Goal: Task Accomplishment & Management: Manage account settings

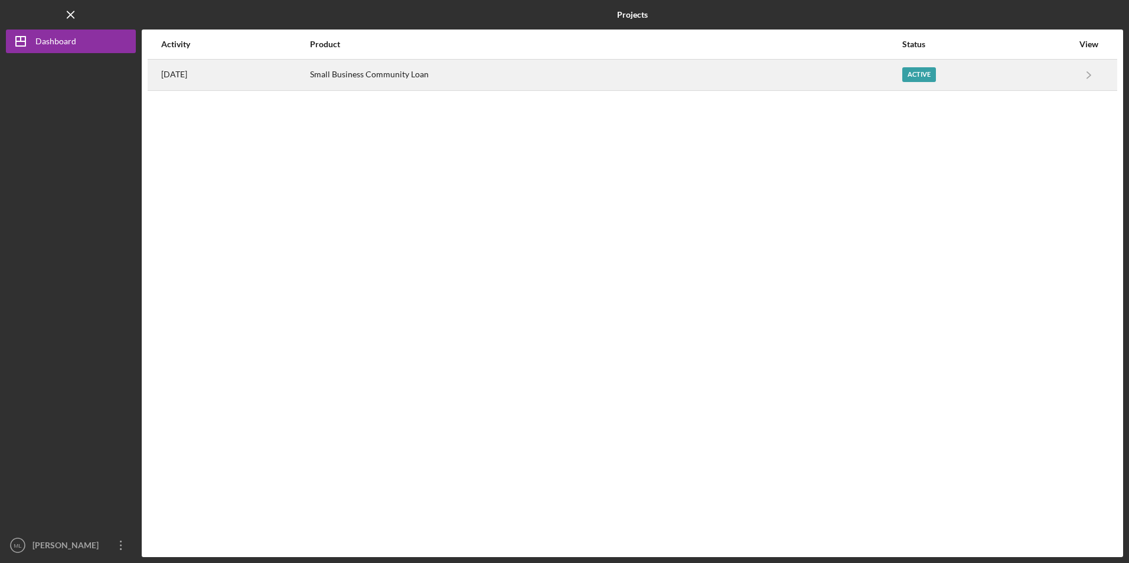
click at [361, 79] on div "Small Business Community Loan" at bounding box center [605, 75] width 591 height 30
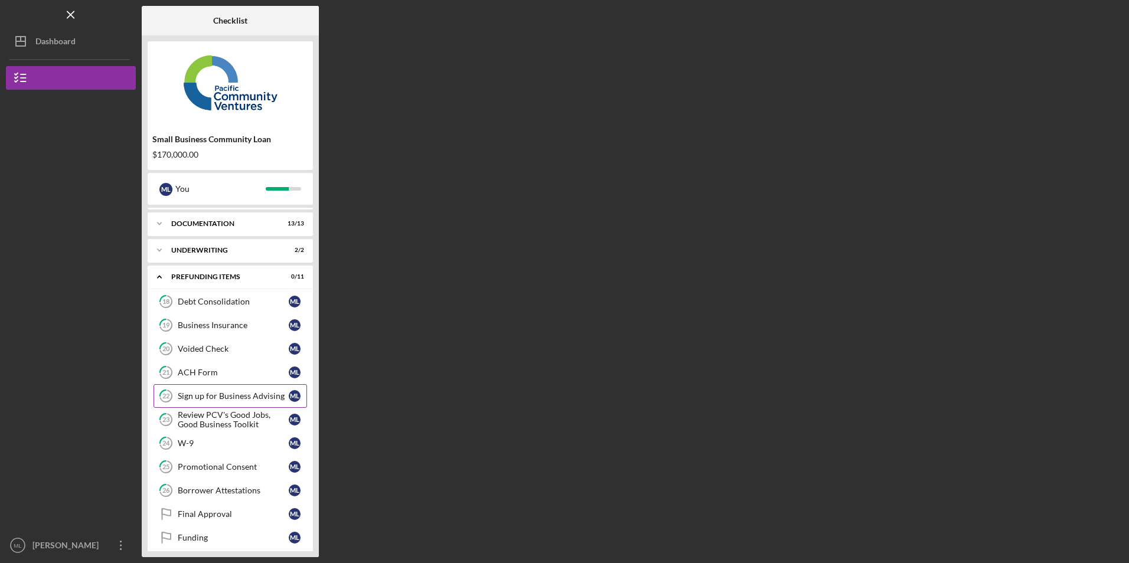
scroll to position [32, 0]
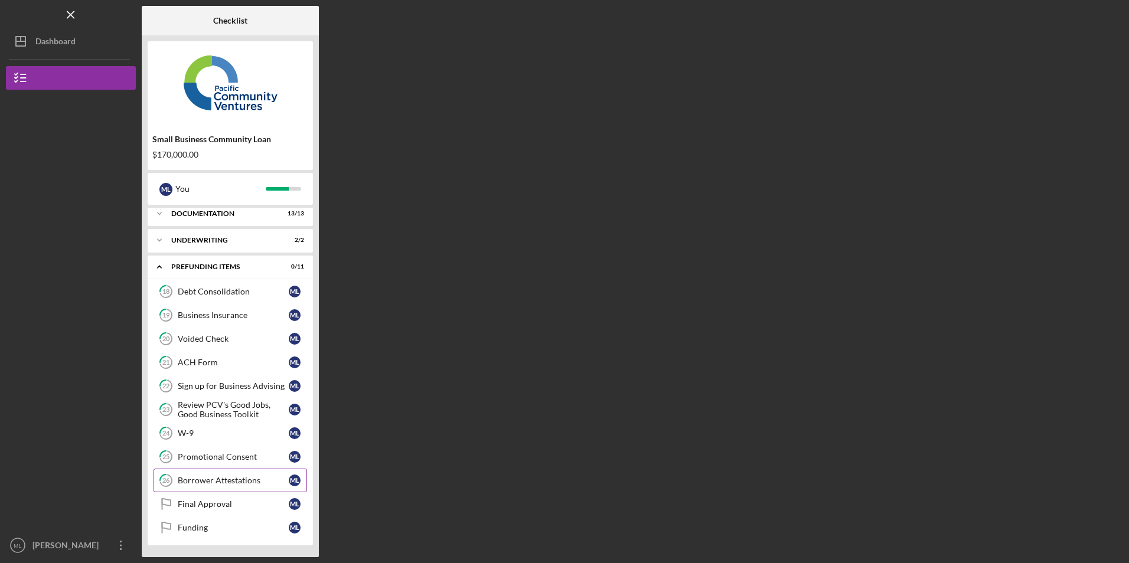
click at [209, 486] on link "26 Borrower Attestations M L" at bounding box center [231, 481] width 154 height 24
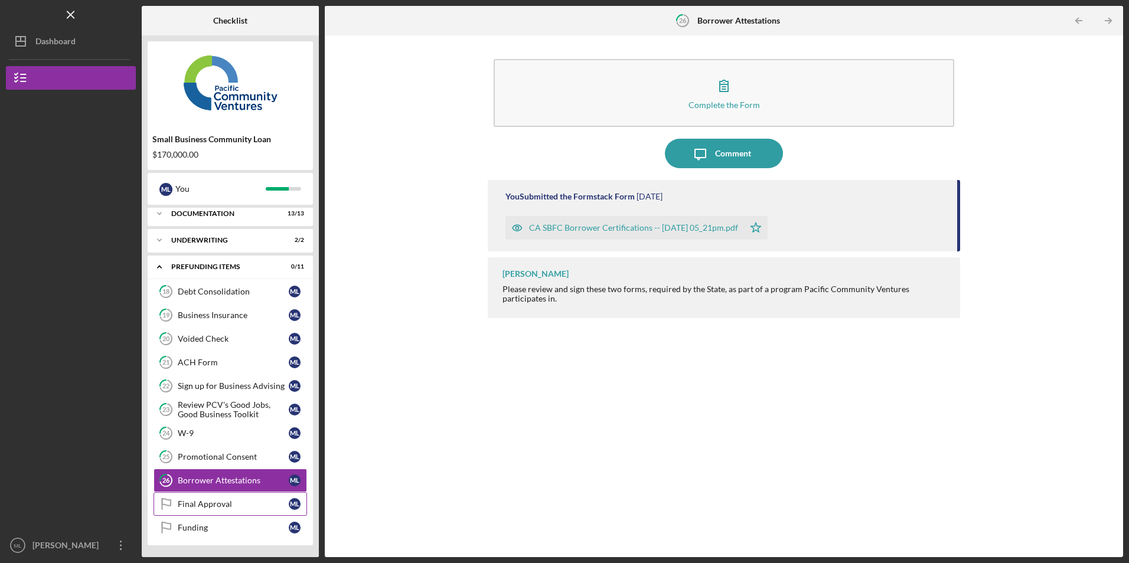
click at [204, 498] on link "Final Approval Final Approval M L" at bounding box center [231, 505] width 154 height 24
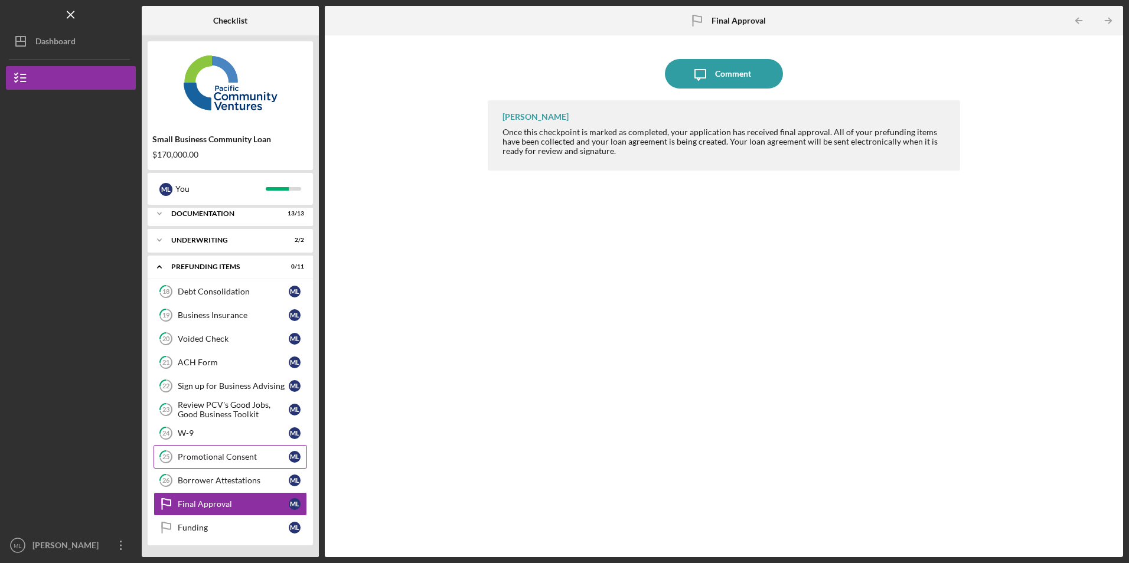
click at [209, 457] on div "Promotional Consent" at bounding box center [233, 456] width 111 height 9
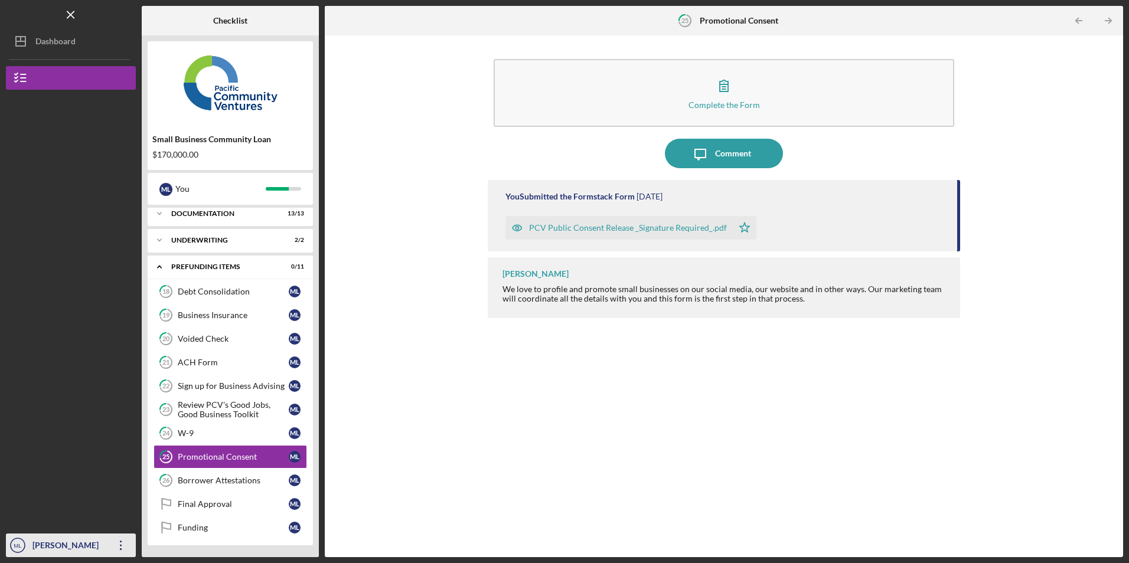
click at [120, 540] on icon "Icon/Overflow" at bounding box center [121, 546] width 30 height 30
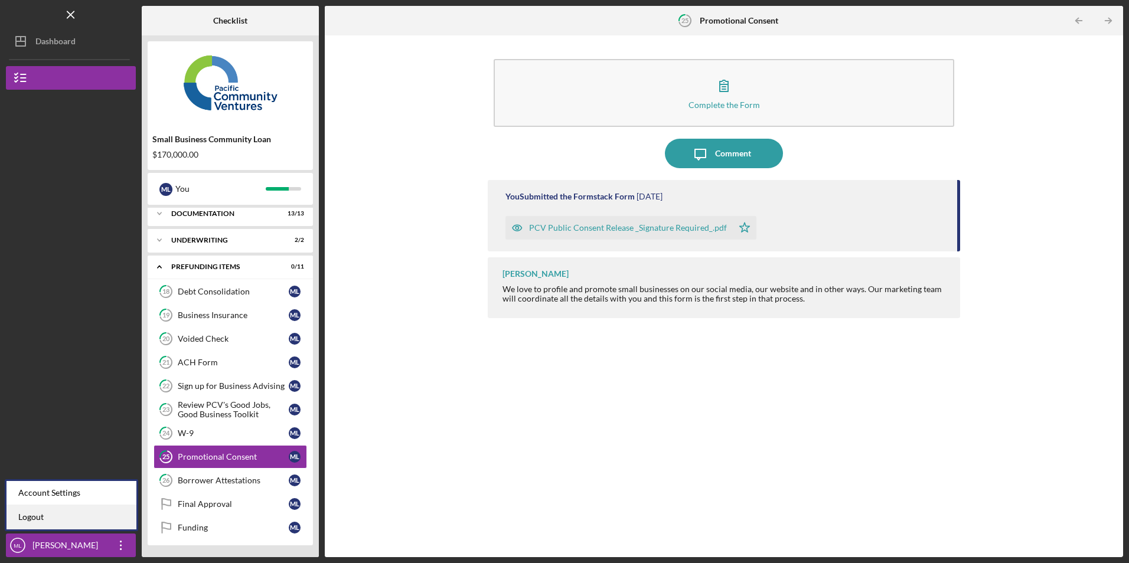
click at [108, 513] on link "Logout" at bounding box center [71, 518] width 130 height 24
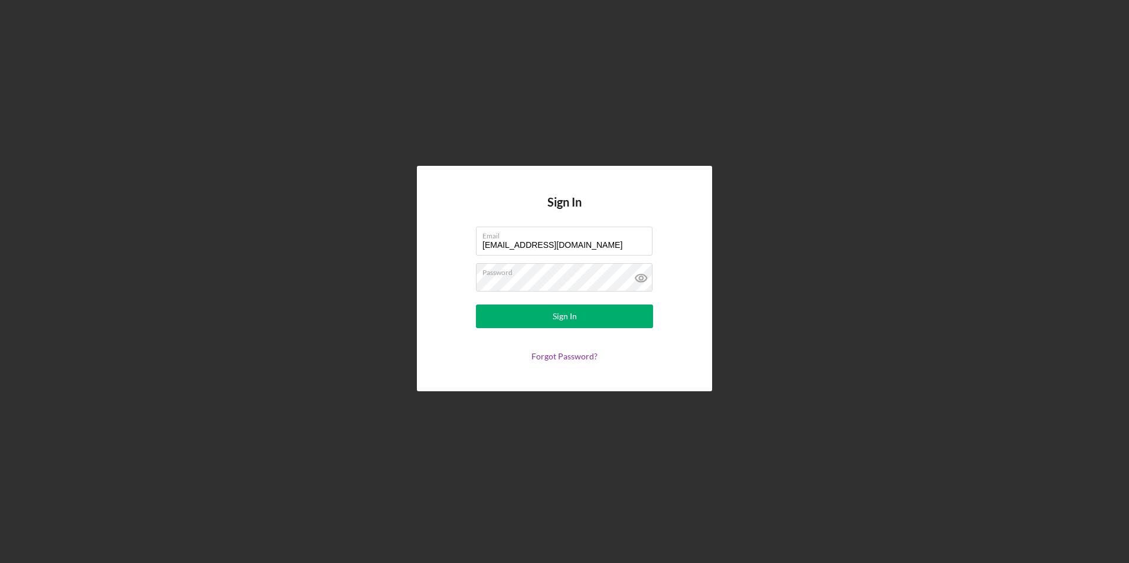
drag, startPoint x: 578, startPoint y: 245, endPoint x: 394, endPoint y: 230, distance: 184.9
click at [394, 230] on div "Sign In Email [EMAIL_ADDRESS][DOMAIN_NAME] Password Sign In Forgot Password?" at bounding box center [564, 279] width 1117 height 558
type input "[EMAIL_ADDRESS][DOMAIN_NAME]"
click at [506, 318] on button "Sign In" at bounding box center [564, 317] width 177 height 24
